Goal: Complete application form

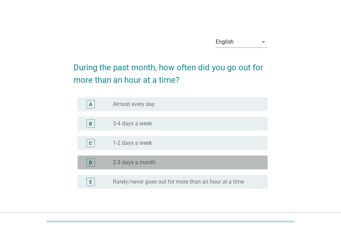
click at [157, 160] on div "radio_button_unchecked 2-3 days a month" at bounding box center [185, 162] width 144 height 7
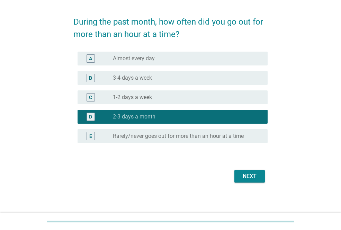
scroll to position [48, 0]
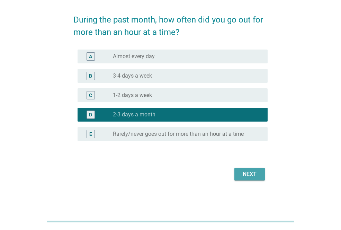
click at [252, 172] on div "Next" at bounding box center [249, 174] width 19 height 8
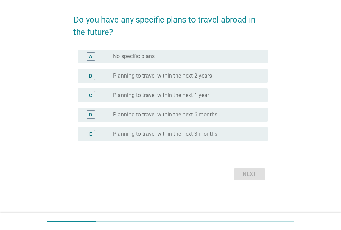
scroll to position [0, 0]
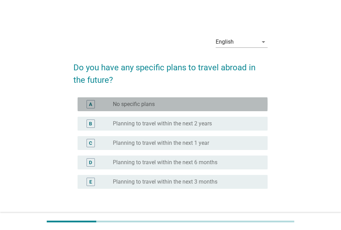
click at [200, 104] on div "radio_button_unchecked No specific plans" at bounding box center [185, 104] width 144 height 7
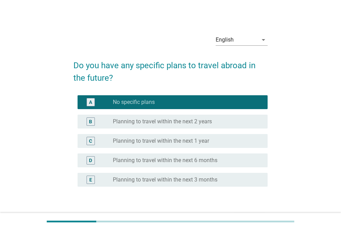
scroll to position [41, 0]
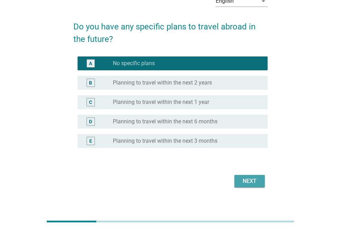
click at [250, 178] on div "Next" at bounding box center [249, 181] width 19 height 8
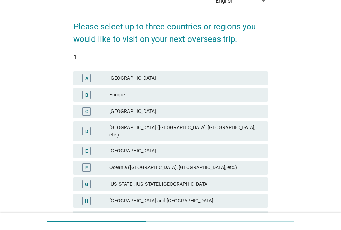
scroll to position [0, 0]
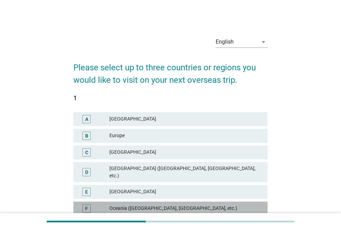
click at [130, 204] on div "Oceania ([GEOGRAPHIC_DATA], [GEOGRAPHIC_DATA], etc.)" at bounding box center [185, 208] width 153 height 8
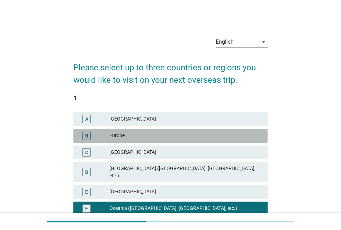
click at [136, 136] on div "Europe" at bounding box center [185, 136] width 153 height 8
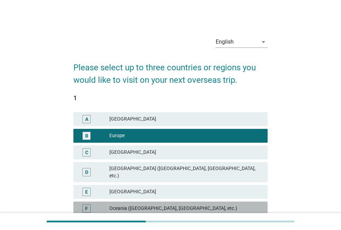
click at [126, 204] on div "Oceania ([GEOGRAPHIC_DATA], [GEOGRAPHIC_DATA], etc.)" at bounding box center [185, 208] width 153 height 8
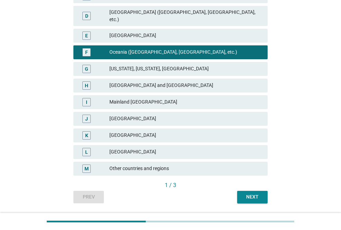
scroll to position [157, 0]
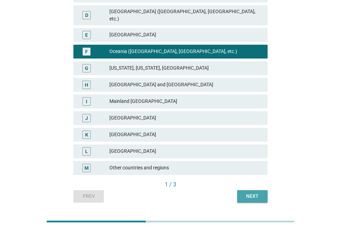
click at [262, 191] on button "Next" at bounding box center [252, 196] width 30 height 12
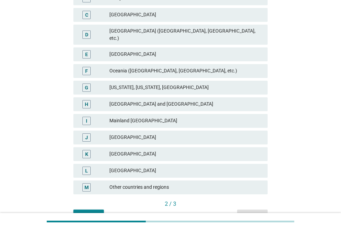
scroll to position [155, 0]
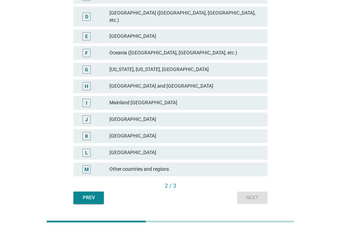
click at [176, 132] on div "[GEOGRAPHIC_DATA]" at bounding box center [185, 136] width 153 height 8
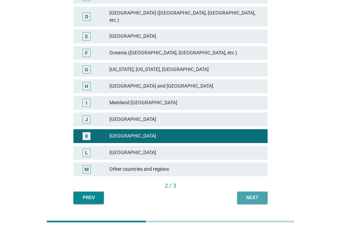
click at [247, 194] on div "Next" at bounding box center [252, 197] width 19 height 7
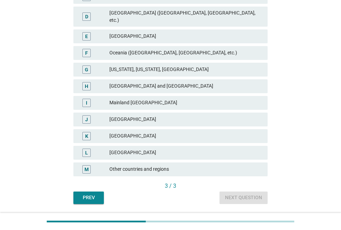
scroll to position [0, 0]
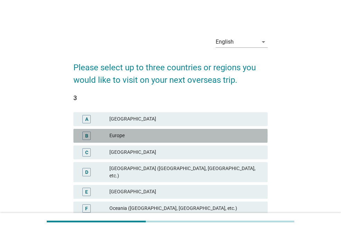
click at [164, 137] on div "Europe" at bounding box center [185, 136] width 153 height 8
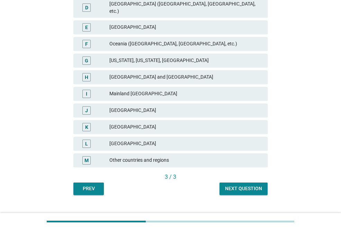
scroll to position [167, 0]
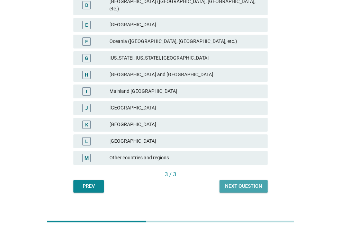
click at [245, 182] on div "Next question" at bounding box center [243, 185] width 37 height 7
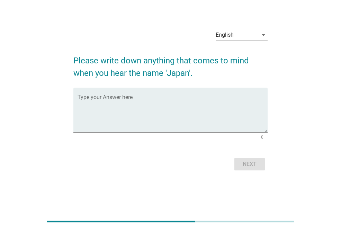
scroll to position [0, 0]
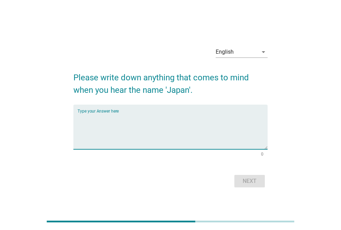
click at [106, 114] on textarea "Type your Answer here" at bounding box center [173, 131] width 190 height 36
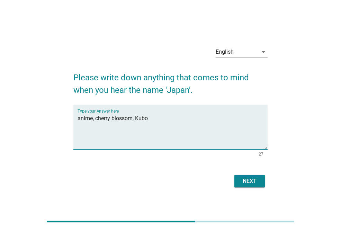
type textarea "anime, cherry blossom, Kubo"
click at [253, 184] on div "Next" at bounding box center [249, 181] width 19 height 8
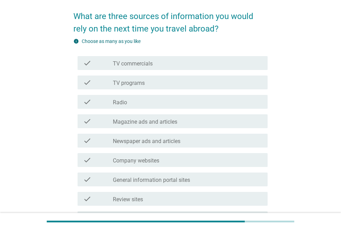
scroll to position [40, 0]
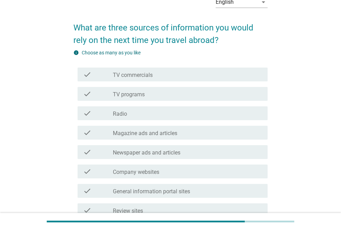
click at [184, 189] on label "General information portal sites" at bounding box center [151, 191] width 77 height 7
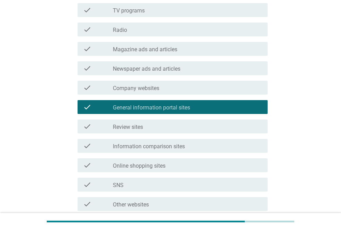
scroll to position [126, 0]
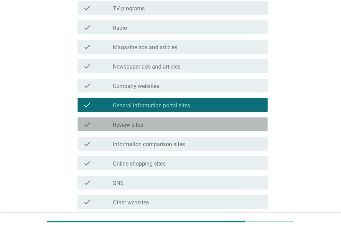
click at [218, 124] on div "check_box_outline_blank Review sites" at bounding box center [187, 124] width 149 height 8
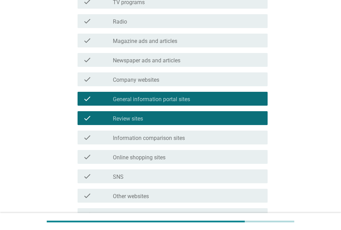
scroll to position [145, 0]
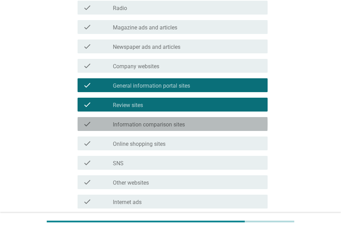
click at [227, 120] on div "check_box_outline_blank Information comparison sites" at bounding box center [187, 124] width 149 height 8
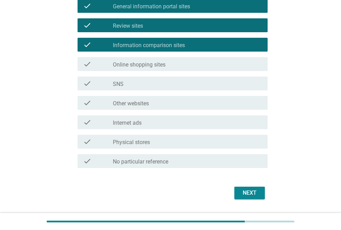
scroll to position [234, 0]
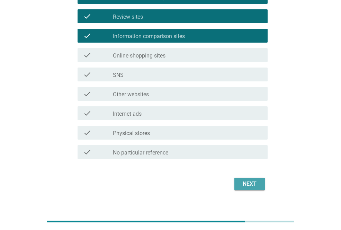
click at [250, 189] on button "Next" at bounding box center [249, 184] width 30 height 12
